Goal: Find specific page/section: Find specific page/section

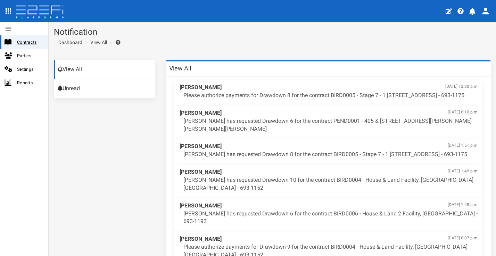
click at [32, 41] on span "Contracts" at bounding box center [30, 42] width 26 height 8
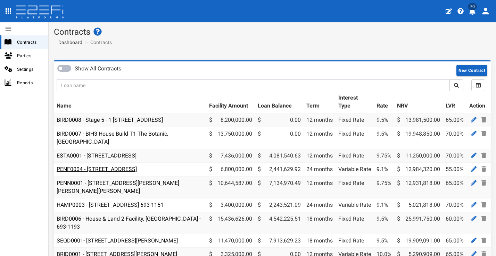
click at [137, 167] on link "PENF0004 - [STREET_ADDRESS]" at bounding box center [97, 169] width 80 height 7
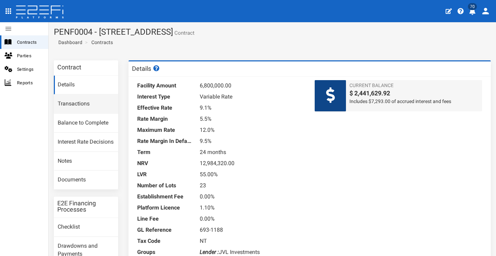
click at [68, 103] on link "Transactions" at bounding box center [86, 104] width 64 height 19
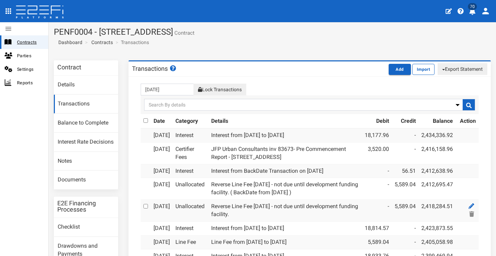
click at [32, 43] on span "Contracts" at bounding box center [30, 42] width 26 height 8
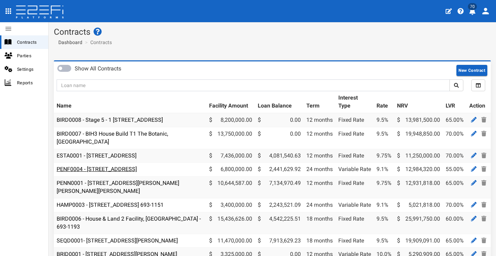
click at [137, 167] on link "PENF0004 - [STREET_ADDRESS]" at bounding box center [97, 169] width 80 height 7
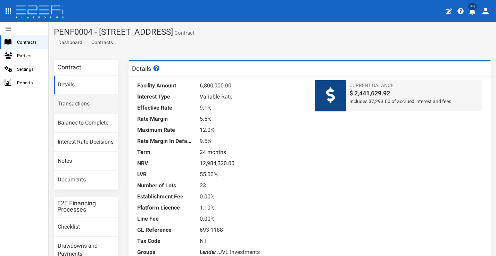
click at [83, 108] on link "Transactions" at bounding box center [86, 104] width 64 height 19
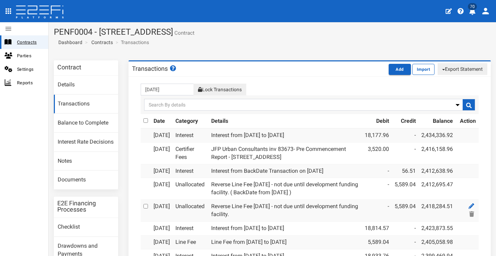
click at [34, 39] on span "Contracts" at bounding box center [30, 42] width 26 height 8
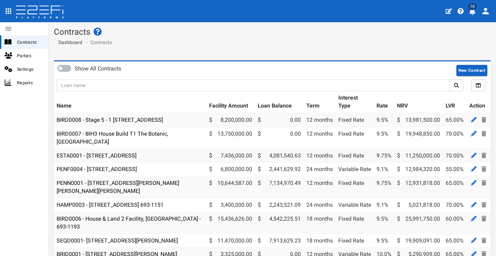
scroll to position [1, 0]
